Goal: Information Seeking & Learning: Learn about a topic

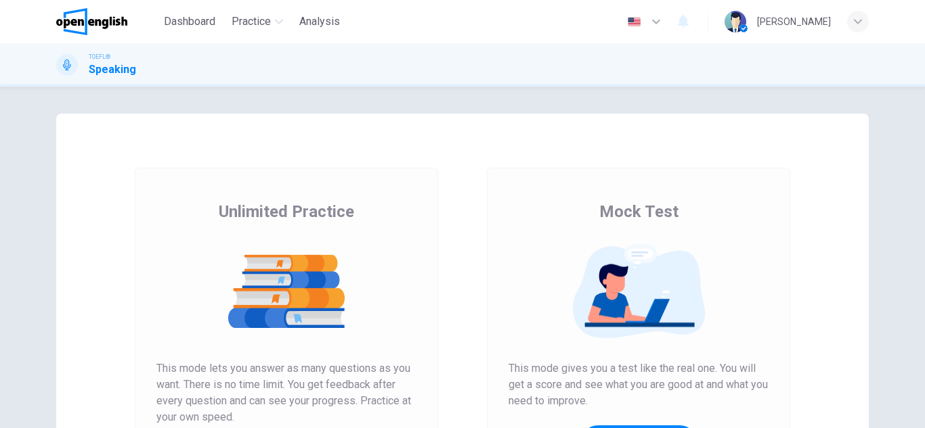
scroll to position [135, 0]
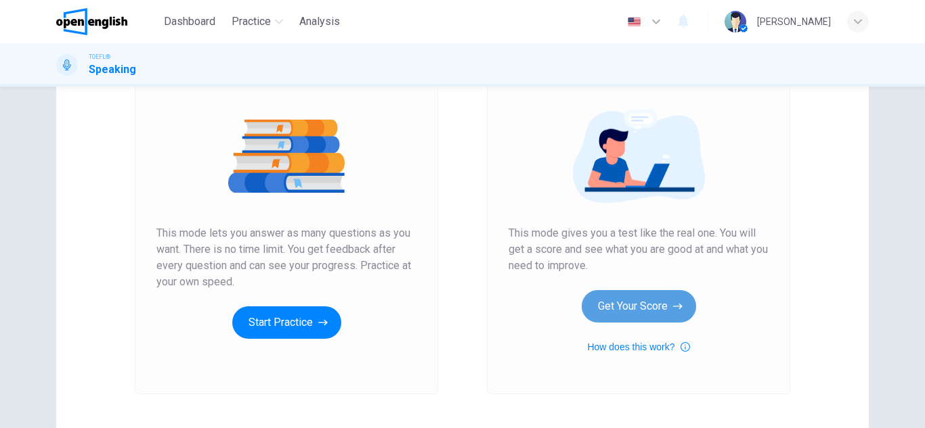
click at [613, 307] on button "Get Your Score" at bounding box center [638, 306] width 114 height 32
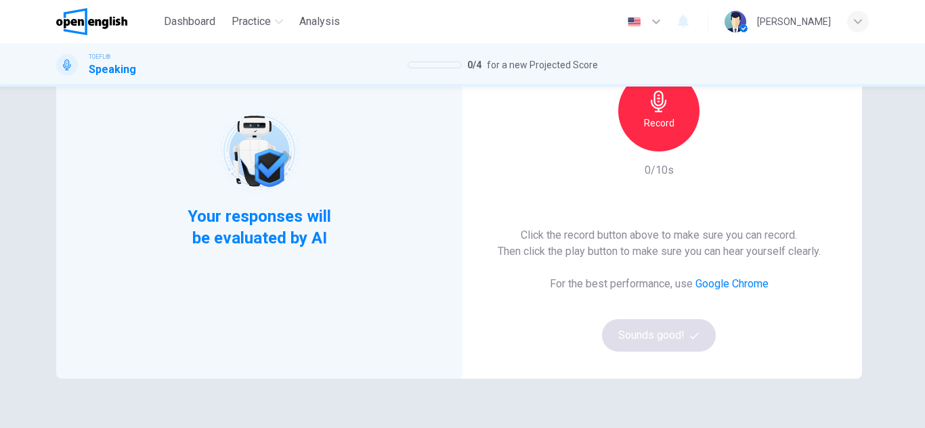
click at [669, 137] on div "Record" at bounding box center [658, 110] width 81 height 81
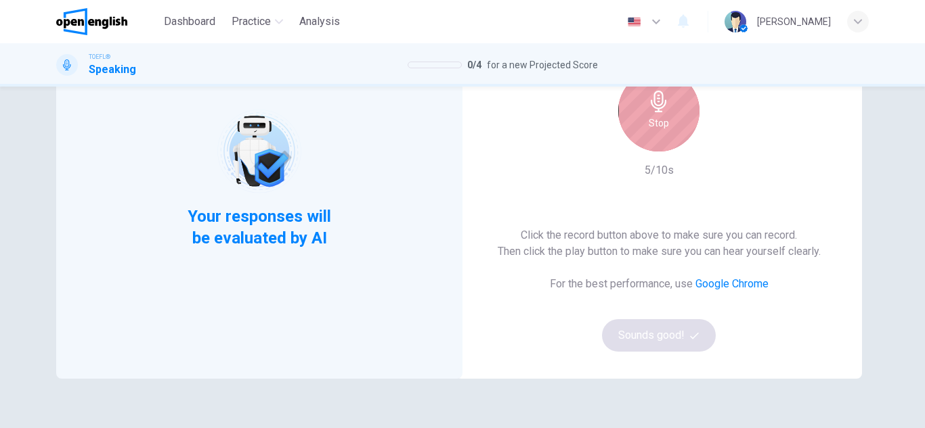
click at [663, 127] on h6 "Stop" at bounding box center [658, 123] width 20 height 16
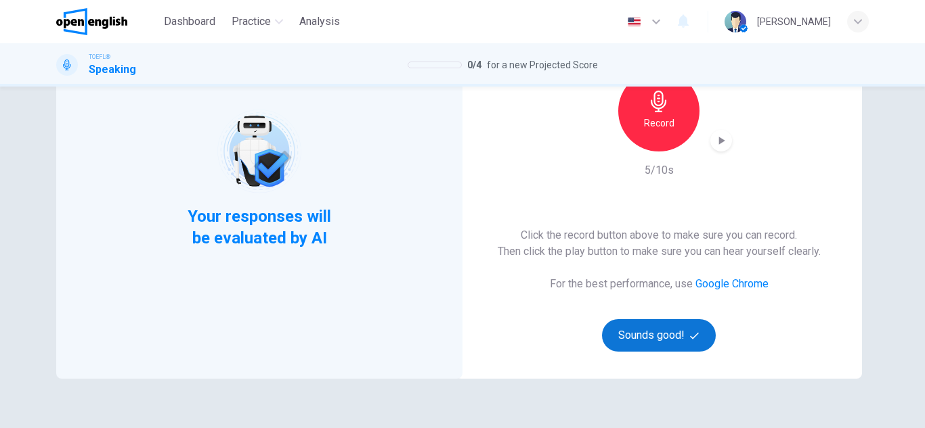
click at [642, 340] on button "Sounds good!" at bounding box center [659, 336] width 114 height 32
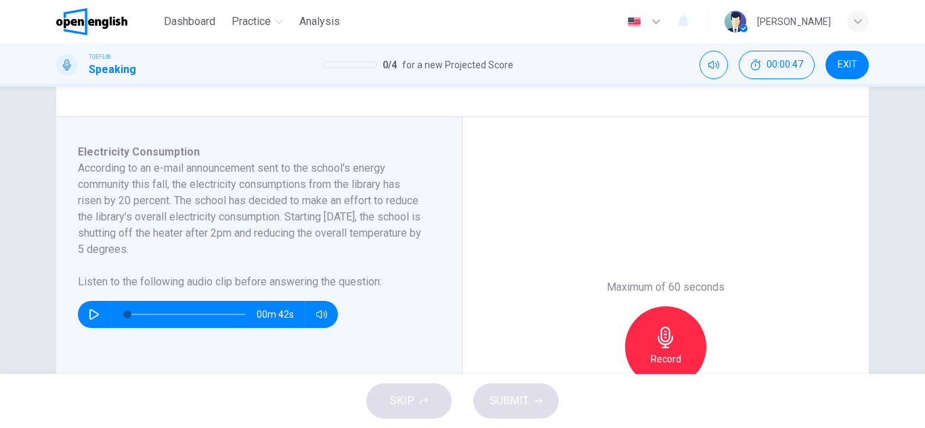
scroll to position [203, 0]
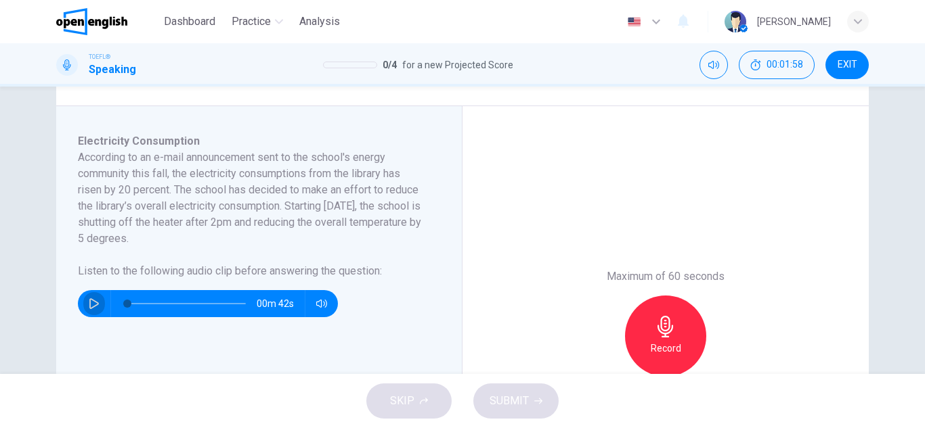
click at [94, 306] on icon "button" at bounding box center [94, 304] width 11 height 11
click at [92, 305] on icon "button" at bounding box center [94, 304] width 11 height 11
type input "*"
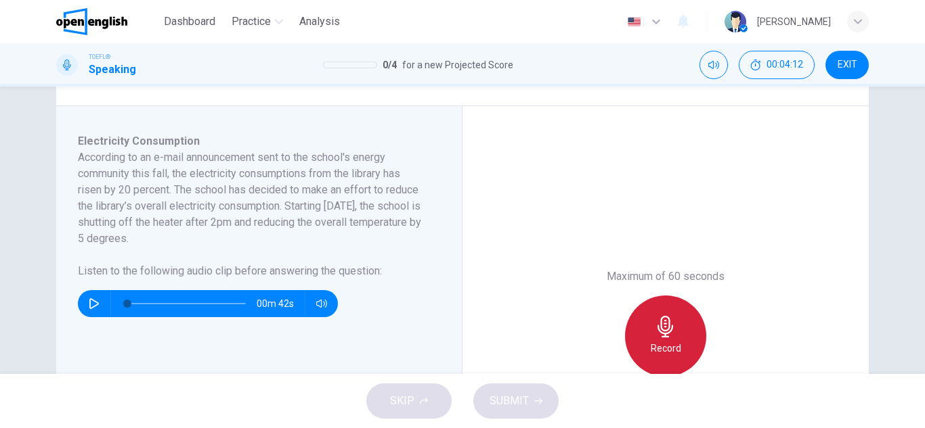
click at [648, 326] on div "Record" at bounding box center [665, 336] width 81 height 81
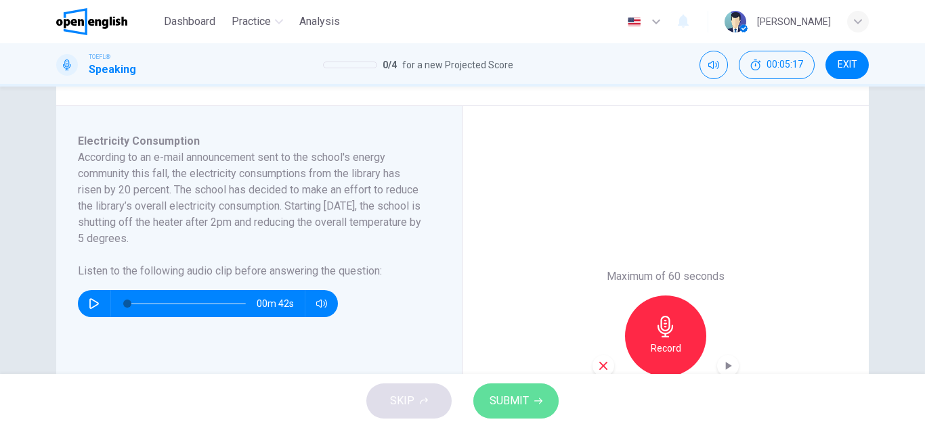
click at [510, 396] on span "SUBMIT" at bounding box center [508, 401] width 39 height 19
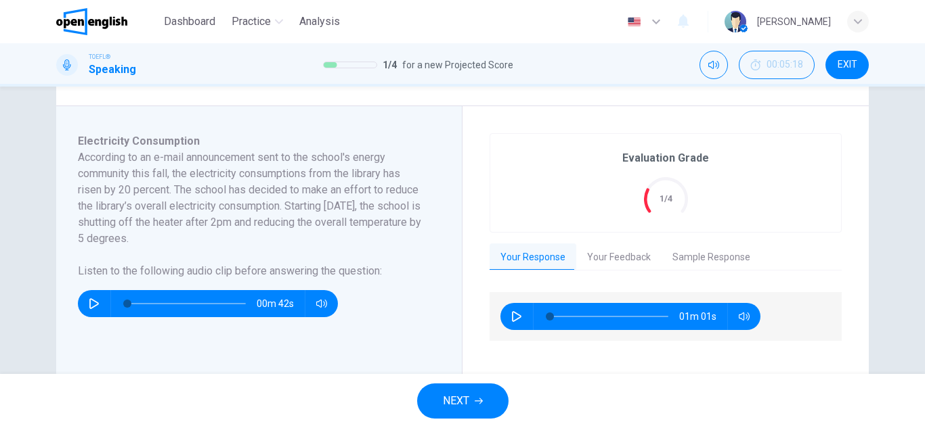
click at [511, 320] on icon "button" at bounding box center [516, 316] width 11 height 11
type input "*"
click at [640, 263] on button "Your Feedback" at bounding box center [618, 258] width 85 height 28
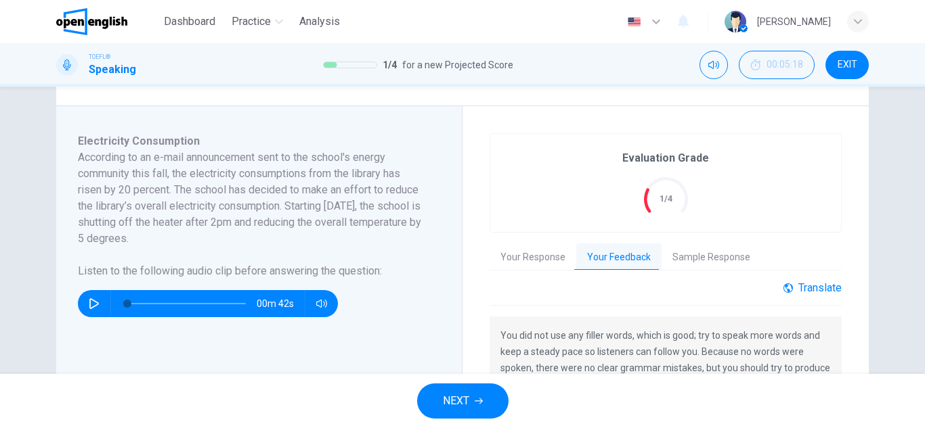
click at [797, 290] on div "Translate" at bounding box center [812, 288] width 58 height 13
click at [645, 319] on div "You did not use any filler words, which is good; try to speak more words and ke…" at bounding box center [665, 411] width 352 height 188
drag, startPoint x: 501, startPoint y: 336, endPoint x: 814, endPoint y: 373, distance: 314.9
click at [814, 373] on p "You did not use any filler words, which is good; try to speak more words and ke…" at bounding box center [665, 401] width 330 height 146
click at [495, 336] on div "You did not use any filler words, which is good; try to speak more words and ke…" at bounding box center [665, 411] width 352 height 188
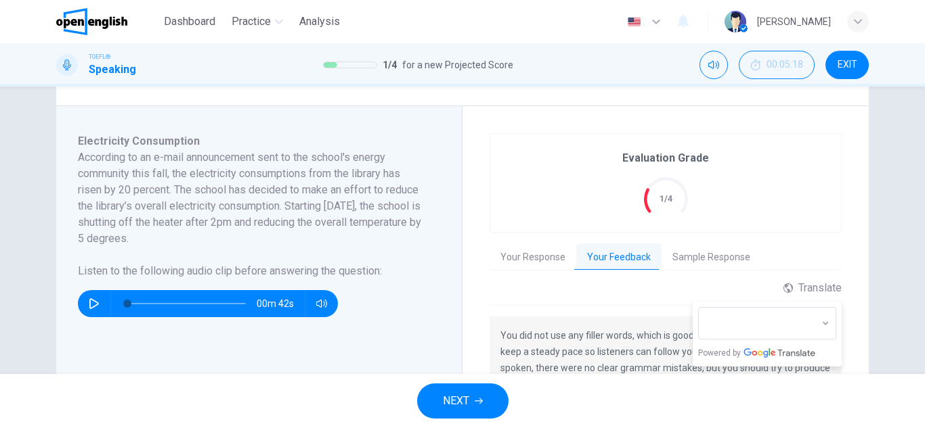
drag, startPoint x: 498, startPoint y: 330, endPoint x: 835, endPoint y: 380, distance: 340.8
click at [835, 380] on div "Dashboard Practice Analysis English ** ​ [PERSON_NAME] TOEFL® Speaking 1 / 4 fo…" at bounding box center [462, 214] width 925 height 428
click at [820, 320] on body "This site uses cookies, as explained in our Privacy Policy . If you agree to th…" at bounding box center [462, 214] width 925 height 428
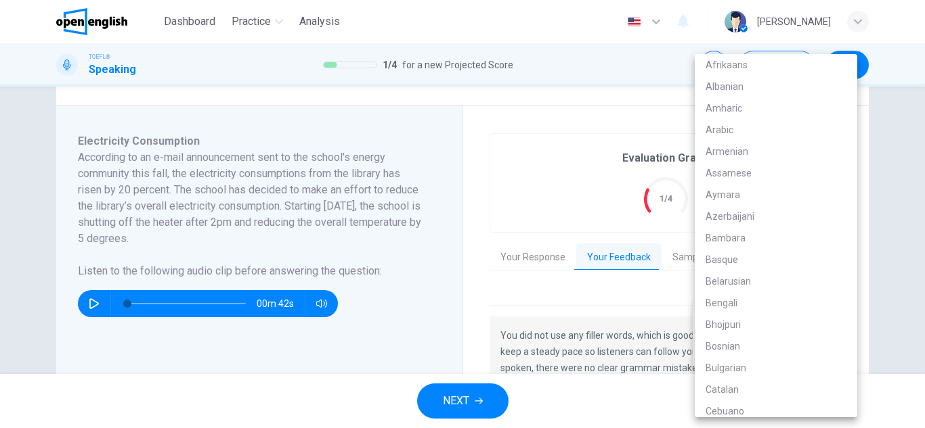
click at [558, 300] on div at bounding box center [462, 214] width 925 height 428
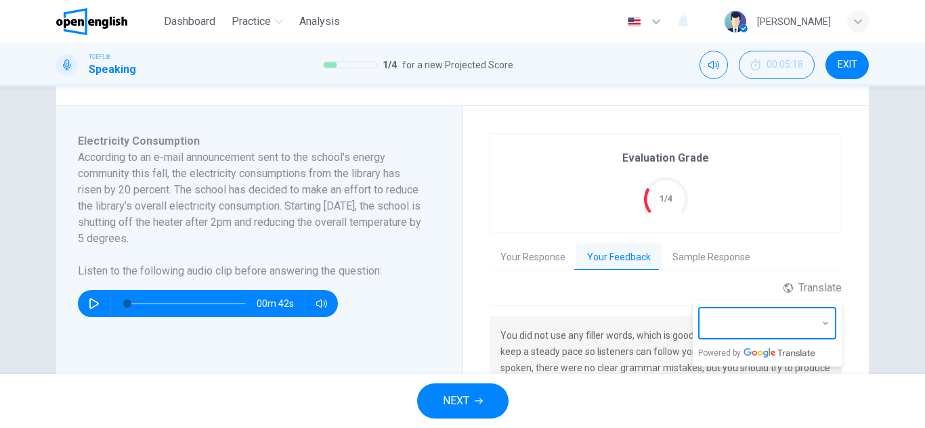
click at [826, 315] on body "This site uses cookies, as explained in our Privacy Policy . If you agree to th…" at bounding box center [462, 214] width 925 height 428
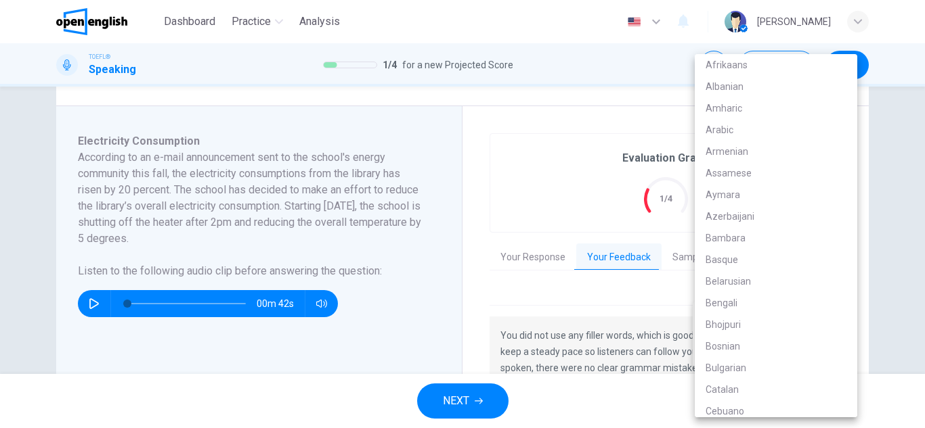
click at [903, 265] on div at bounding box center [462, 214] width 925 height 428
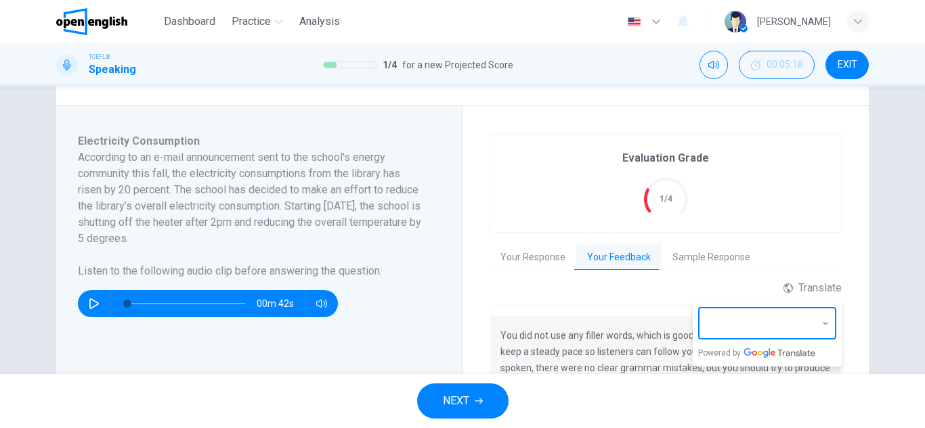
click at [845, 282] on div "Afrikaans Albanian Amharic Arabic Armenian Assamese Aymara Azerbaijani Bambara …" at bounding box center [462, 214] width 925 height 428
click at [829, 290] on div "Translate" at bounding box center [812, 288] width 58 height 13
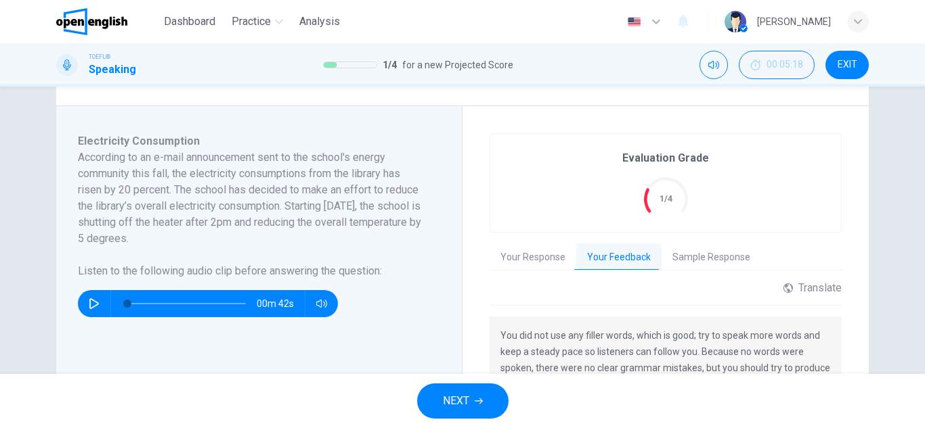
click at [709, 265] on button "Sample Response" at bounding box center [711, 258] width 100 height 28
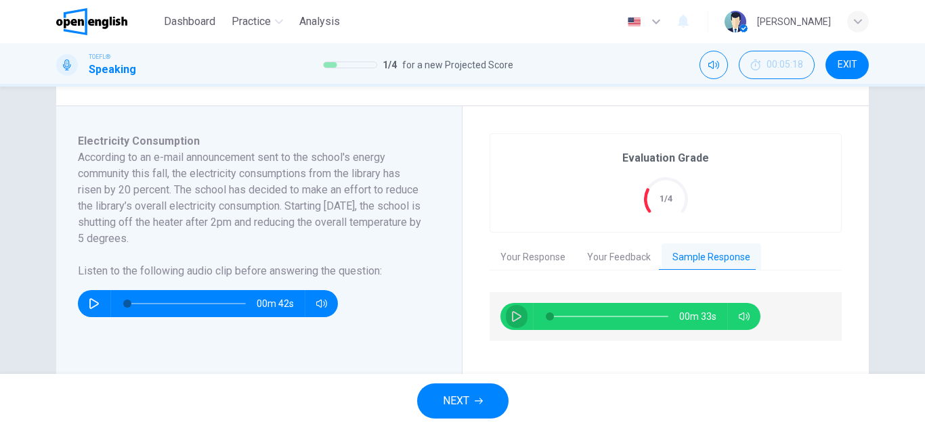
click at [511, 318] on icon "button" at bounding box center [516, 316] width 11 height 11
drag, startPoint x: 600, startPoint y: 315, endPoint x: 548, endPoint y: 307, distance: 52.2
click at [550, 313] on span at bounding box center [554, 317] width 8 height 8
click at [506, 318] on button "button" at bounding box center [517, 316] width 22 height 27
click at [506, 315] on button "button" at bounding box center [517, 316] width 22 height 27
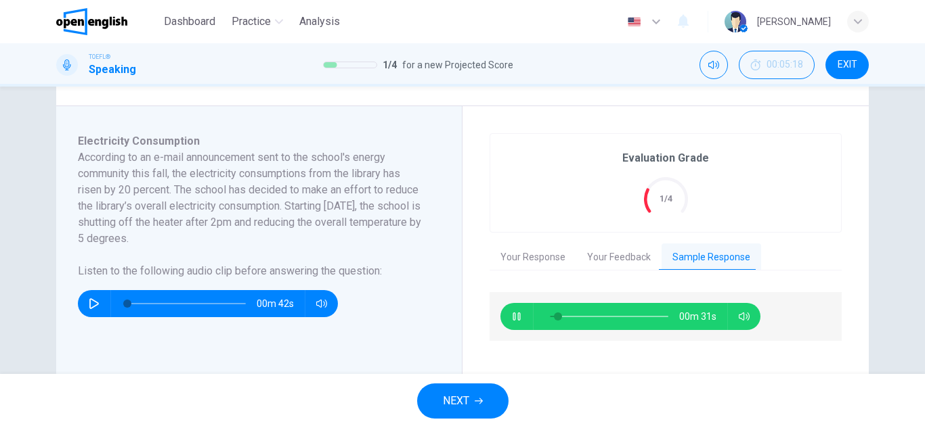
click at [514, 316] on icon "button" at bounding box center [516, 316] width 11 height 11
click at [510, 324] on button "button" at bounding box center [517, 316] width 22 height 27
click at [506, 328] on div "00m 27s" at bounding box center [630, 316] width 260 height 27
click at [512, 315] on icon "button" at bounding box center [515, 317] width 7 height 8
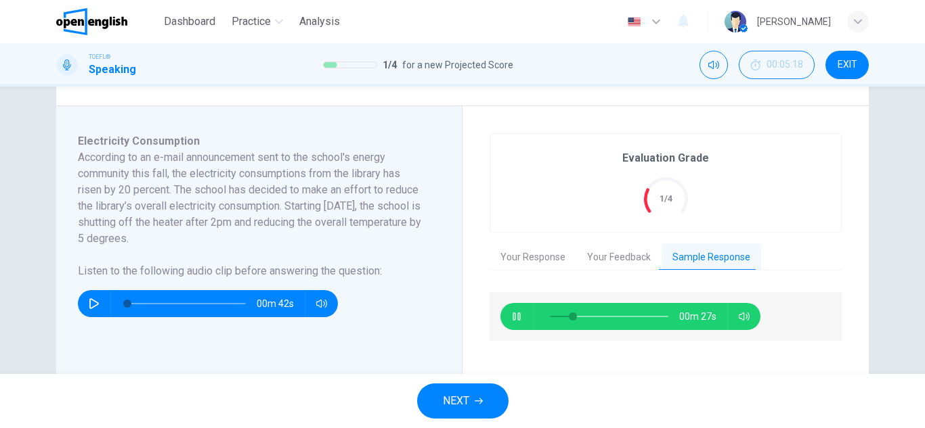
type input "**"
click at [521, 257] on button "Your Response" at bounding box center [532, 258] width 87 height 28
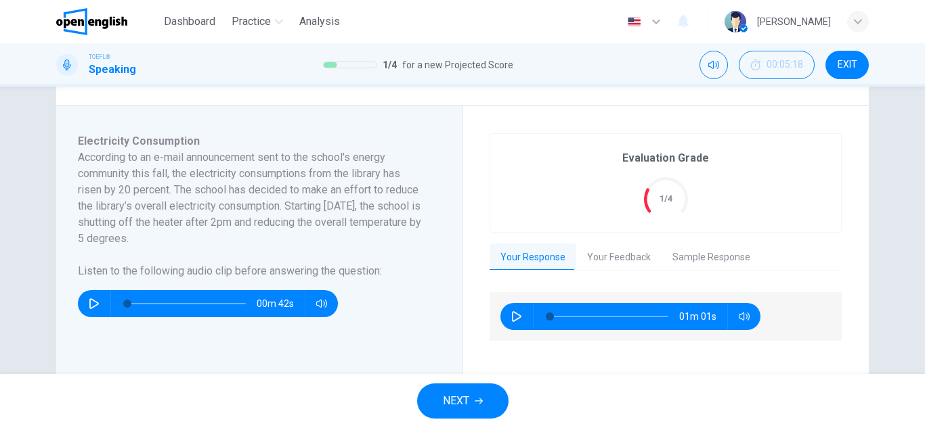
click at [511, 317] on icon "button" at bounding box center [516, 316] width 11 height 11
click at [573, 314] on span at bounding box center [609, 316] width 118 height 19
click at [598, 314] on span at bounding box center [609, 316] width 118 height 19
click at [625, 313] on span at bounding box center [609, 316] width 118 height 19
click at [641, 317] on span at bounding box center [609, 316] width 118 height 19
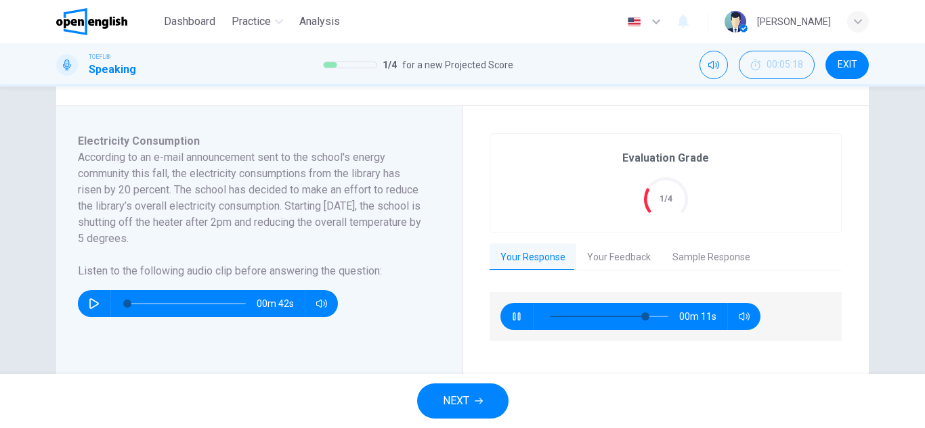
type input "**"
click at [479, 407] on button "NEXT" at bounding box center [462, 401] width 91 height 35
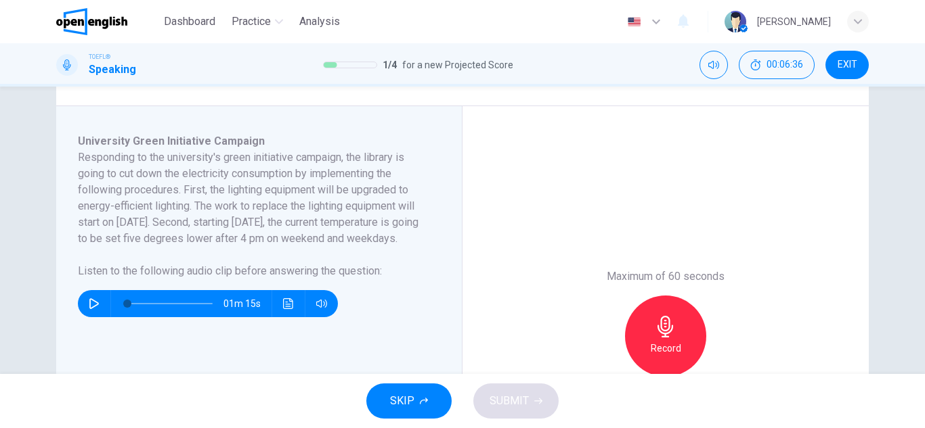
drag, startPoint x: 77, startPoint y: 207, endPoint x: 231, endPoint y: 209, distance: 153.7
click at [231, 209] on h6 "Responding to the university's green initiative campaign, the library is going …" at bounding box center [251, 198] width 346 height 97
click at [83, 317] on button "button" at bounding box center [94, 303] width 22 height 27
click at [87, 311] on button "button" at bounding box center [94, 303] width 22 height 27
type input "*"
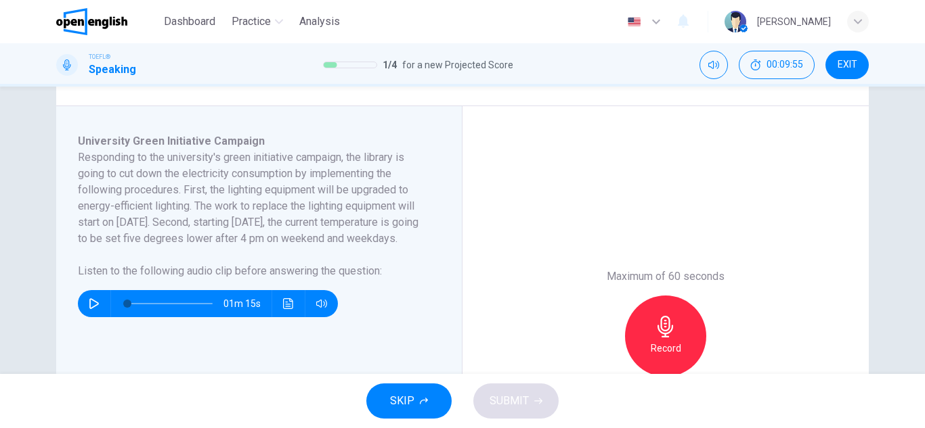
click at [653, 358] on div "Record" at bounding box center [665, 336] width 81 height 81
click at [507, 392] on span "SUBMIT" at bounding box center [508, 401] width 39 height 19
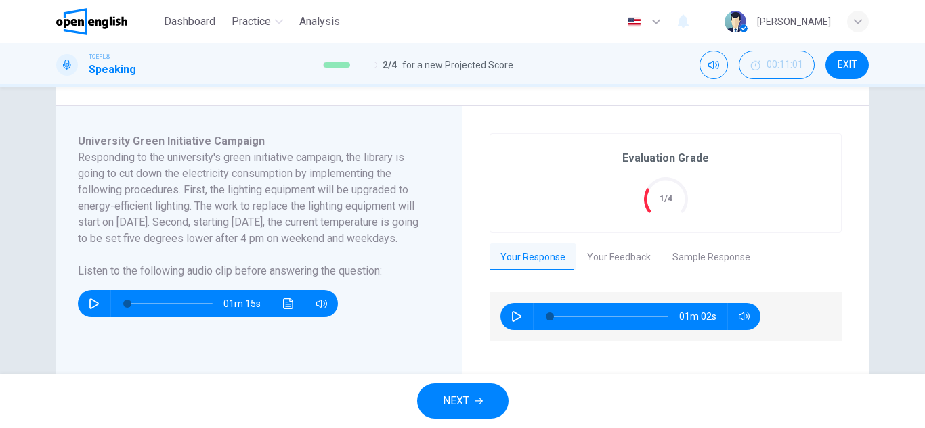
click at [516, 255] on button "Your Response" at bounding box center [532, 258] width 87 height 28
click at [516, 318] on icon "button" at bounding box center [516, 316] width 9 height 11
type input "*"
click at [627, 261] on button "Your Feedback" at bounding box center [618, 258] width 85 height 28
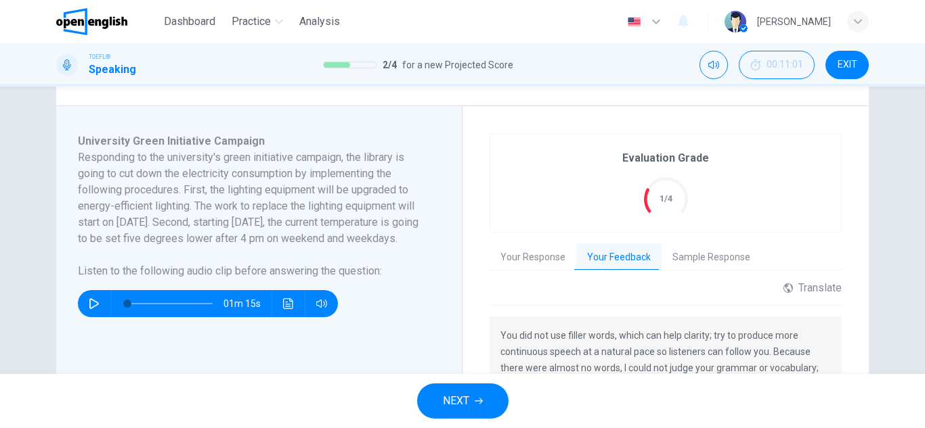
click at [689, 257] on button "Sample Response" at bounding box center [711, 258] width 100 height 28
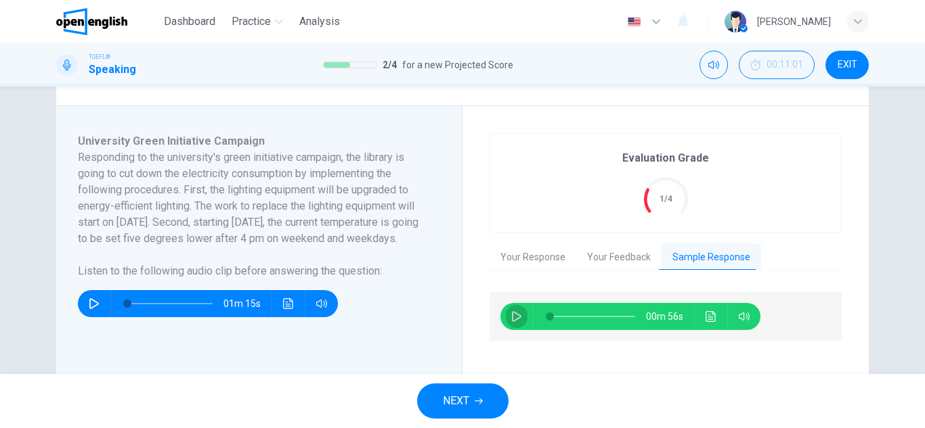
click at [512, 322] on icon "button" at bounding box center [516, 316] width 9 height 11
click at [598, 395] on div "NEXT" at bounding box center [462, 401] width 925 height 54
type input "*"
click at [521, 262] on button "Your Response" at bounding box center [532, 258] width 87 height 28
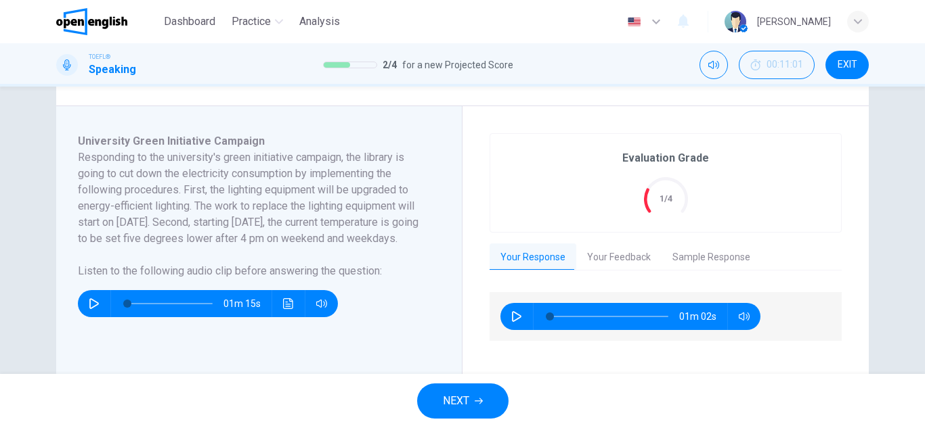
click at [512, 323] on button "button" at bounding box center [517, 316] width 22 height 27
type input "*"
click at [629, 261] on button "Your Feedback" at bounding box center [618, 258] width 85 height 28
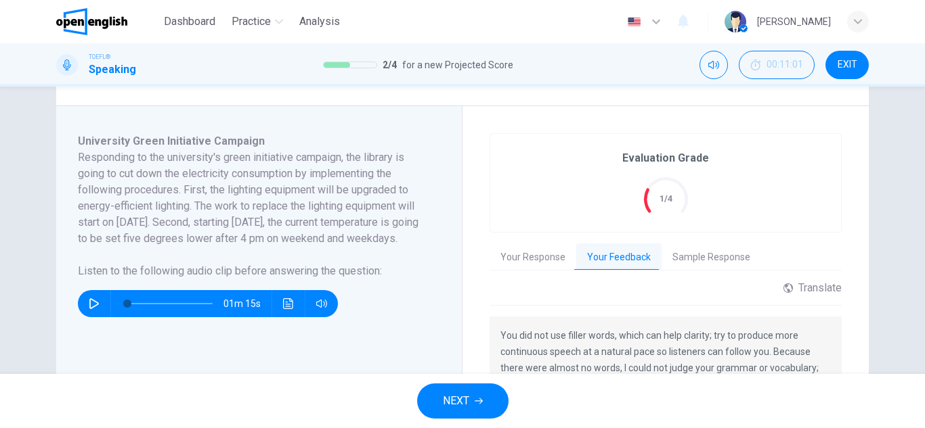
click at [470, 396] on button "NEXT" at bounding box center [462, 401] width 91 height 35
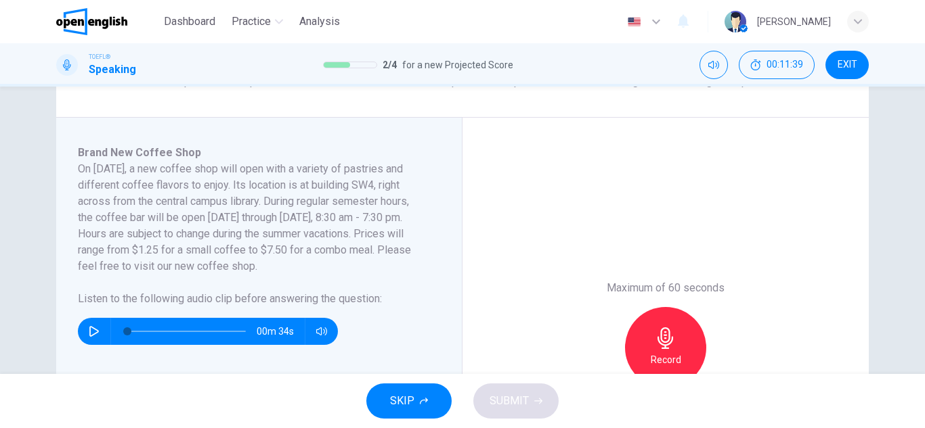
scroll to position [271, 0]
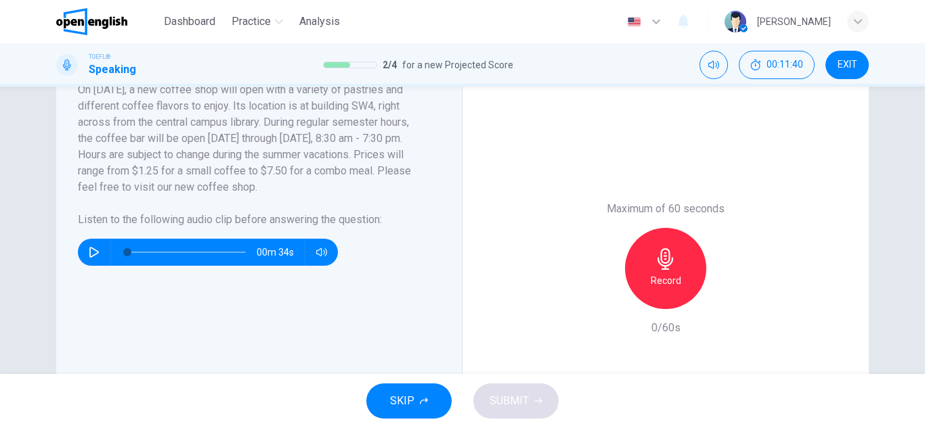
click at [89, 257] on icon "button" at bounding box center [93, 252] width 9 height 11
type input "*"
click at [642, 271] on div "Record" at bounding box center [665, 268] width 81 height 81
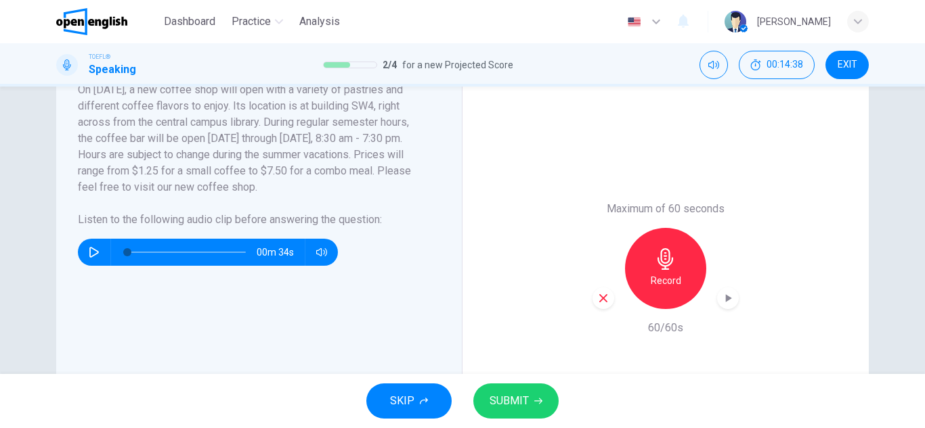
click at [500, 396] on span "SUBMIT" at bounding box center [508, 401] width 39 height 19
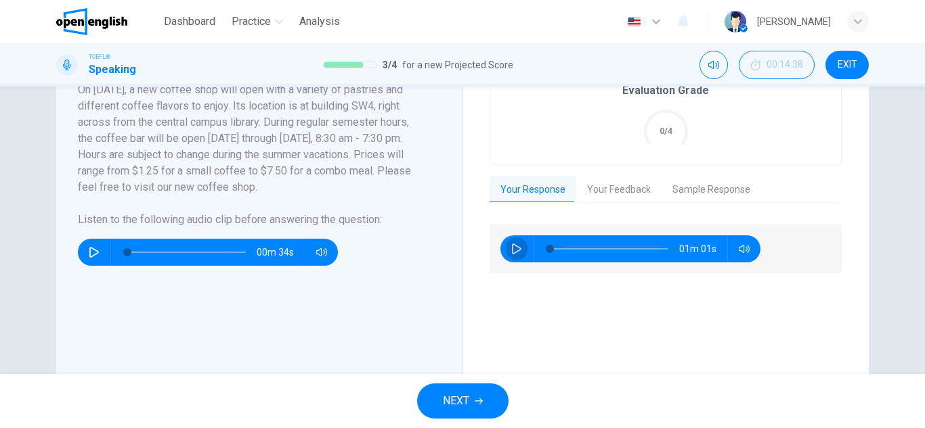
click at [512, 250] on icon "button" at bounding box center [516, 249] width 11 height 11
type input "*"
click at [621, 194] on button "Your Feedback" at bounding box center [618, 190] width 85 height 28
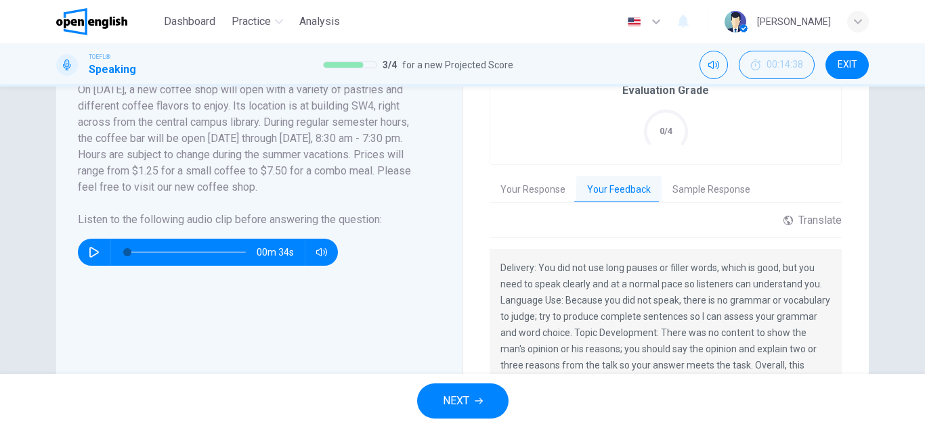
click at [720, 193] on button "Sample Response" at bounding box center [711, 190] width 100 height 28
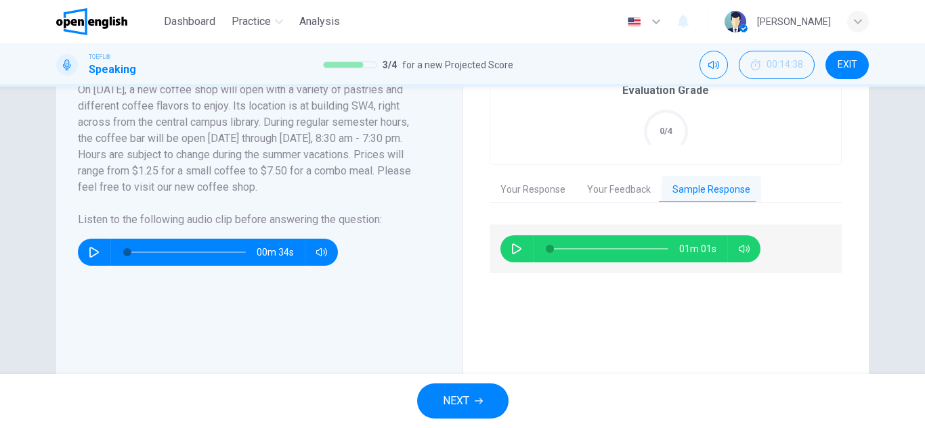
click at [502, 252] on div "01m 01s" at bounding box center [630, 249] width 260 height 27
click at [507, 250] on button "button" at bounding box center [517, 249] width 22 height 27
type input "**"
click at [479, 410] on button "NEXT" at bounding box center [462, 401] width 91 height 35
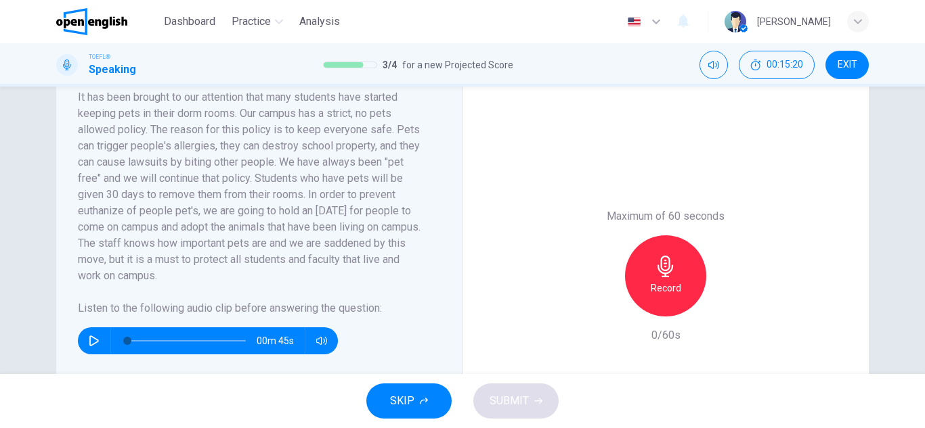
scroll to position [338, 0]
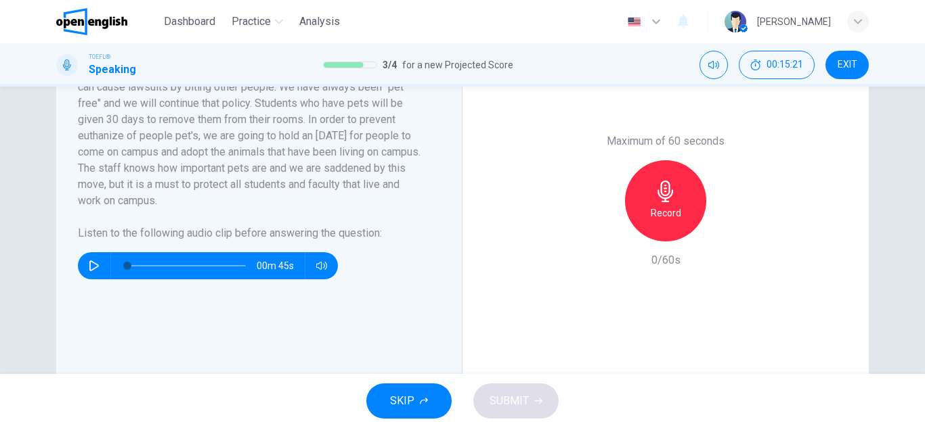
click at [89, 265] on icon "button" at bounding box center [94, 266] width 11 height 11
click at [85, 265] on button "button" at bounding box center [94, 265] width 22 height 27
type input "*"
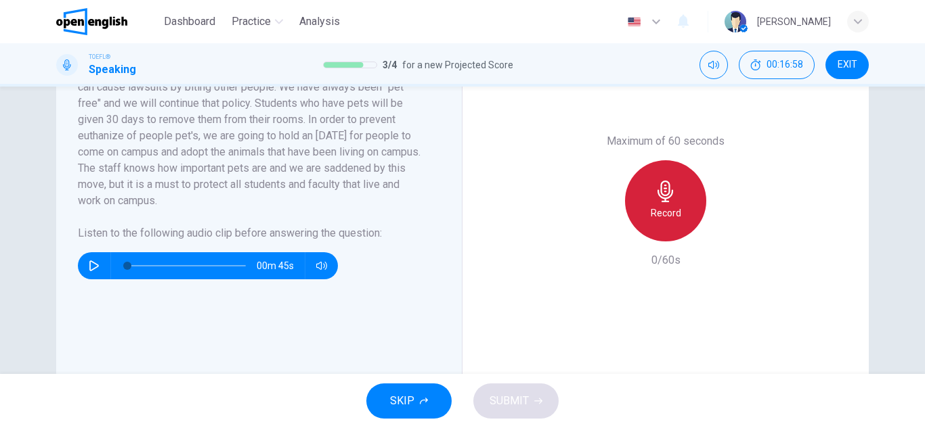
click at [658, 196] on icon "button" at bounding box center [666, 192] width 22 height 22
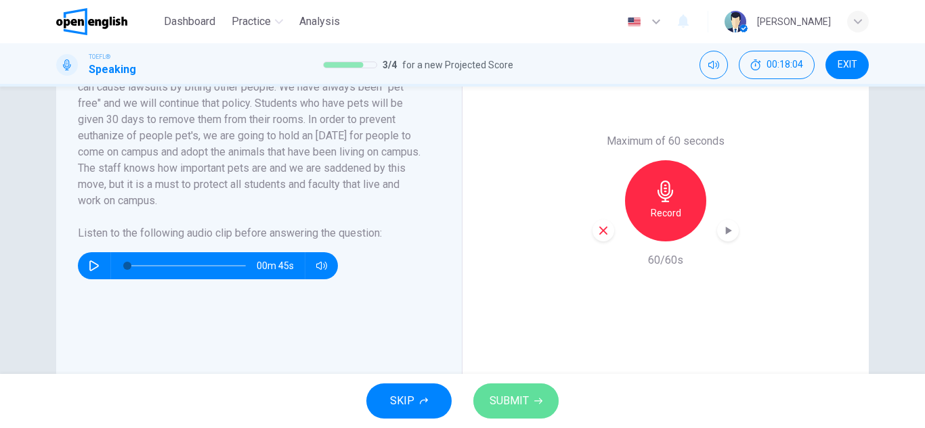
click at [526, 414] on button "SUBMIT" at bounding box center [515, 401] width 85 height 35
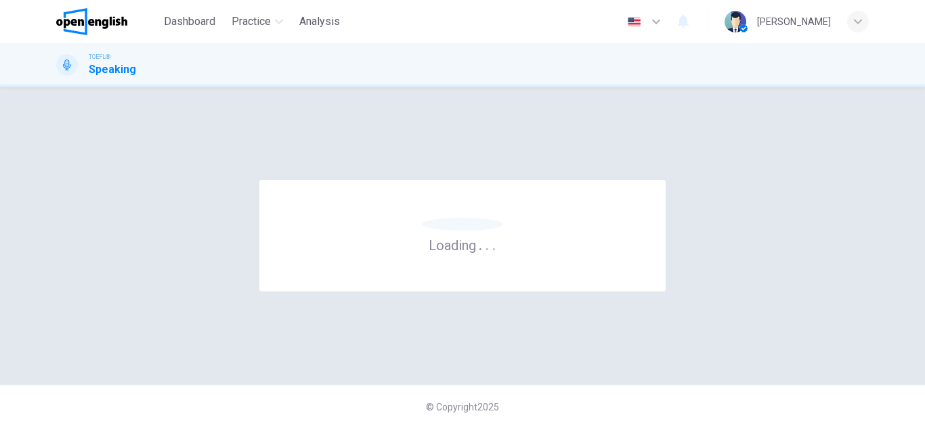
scroll to position [0, 0]
